Goal: Information Seeking & Learning: Find specific fact

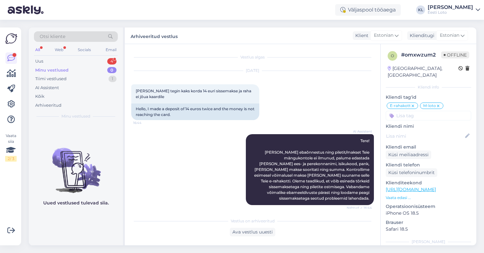
scroll to position [2249, 0]
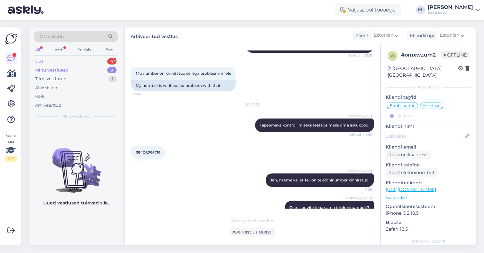
click at [93, 59] on div "Uus 4" at bounding box center [76, 61] width 84 height 9
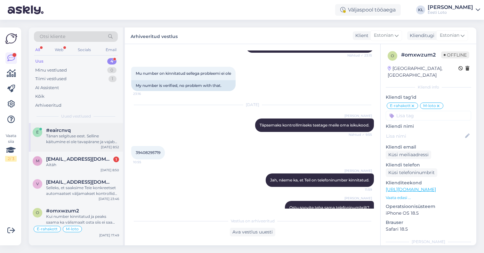
click at [84, 139] on div "Tänan selgituse eest. Selline käitumine ei ole tavapärane ja vajab täpsemat uur…" at bounding box center [82, 139] width 73 height 12
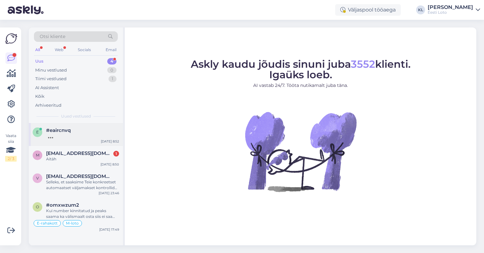
click at [104, 134] on div at bounding box center [82, 136] width 73 height 6
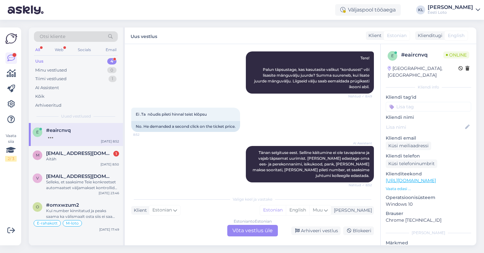
scroll to position [194, 0]
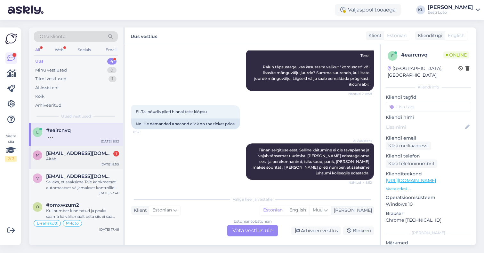
click at [81, 160] on div "Aitäh" at bounding box center [82, 159] width 73 height 6
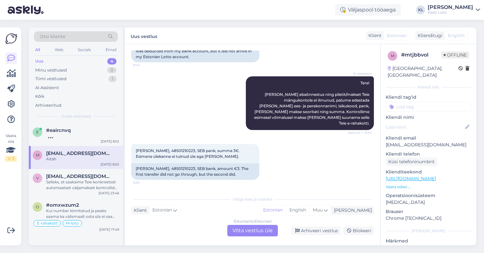
scroll to position [130, 0]
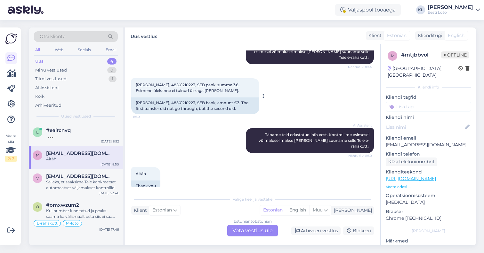
click at [184, 98] on div "Mariann Mägi, 48501210223, SEB bank, amount €3. The first transfer did not go t…" at bounding box center [195, 106] width 128 height 17
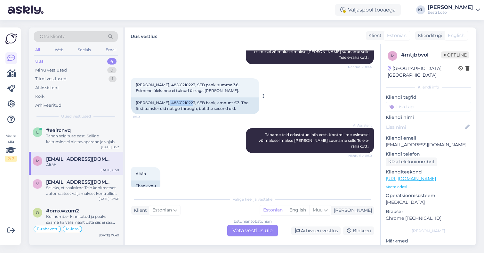
copy div "48501210223"
